Goal: Information Seeking & Learning: Learn about a topic

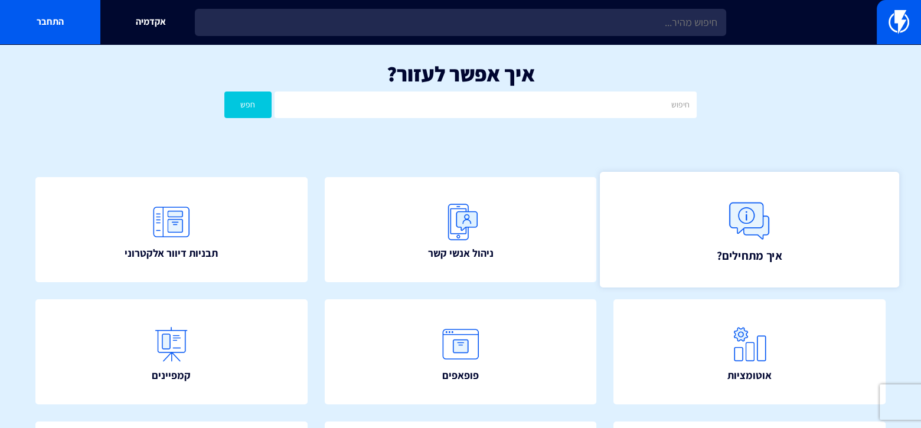
click at [741, 221] on img at bounding box center [750, 221] width 52 height 52
click at [749, 247] on span "איך מתחילים?" at bounding box center [749, 255] width 66 height 17
